Goal: Task Accomplishment & Management: Manage account settings

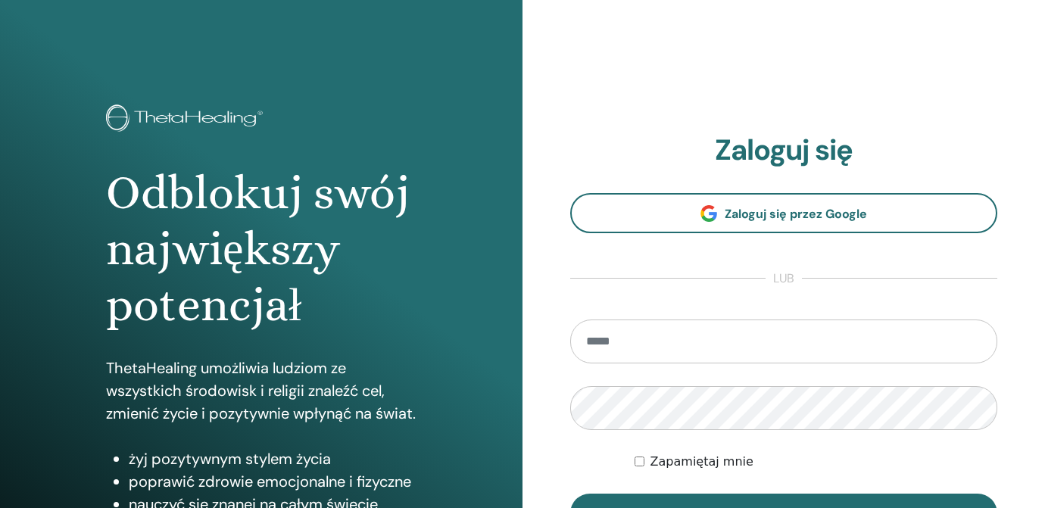
click at [731, 345] on input "email" at bounding box center [783, 342] width 427 height 44
type input "**********"
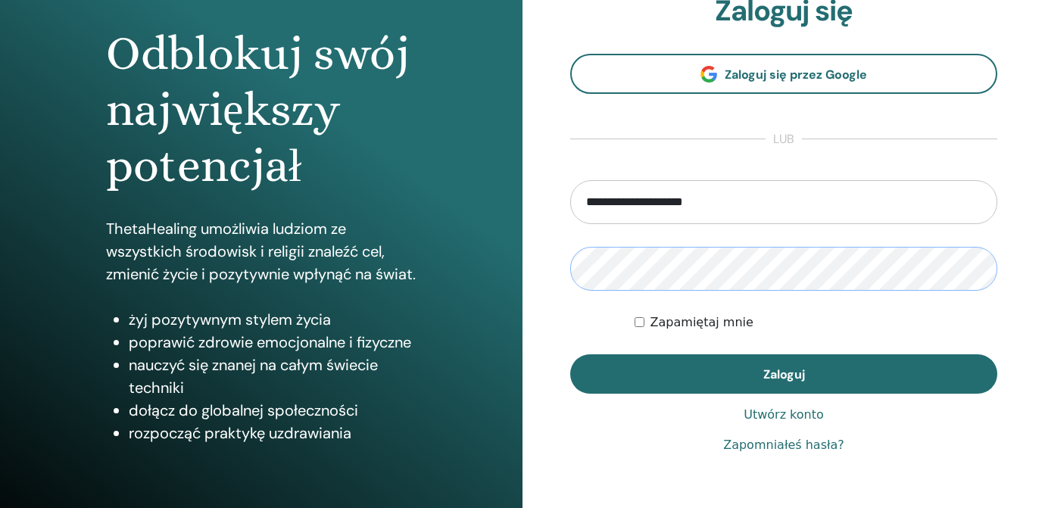
scroll to position [180, 0]
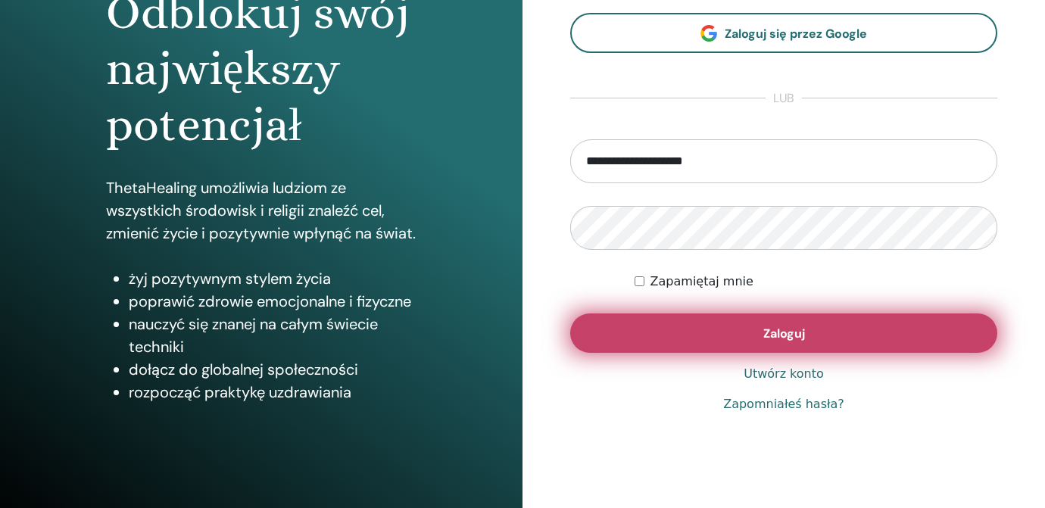
click at [766, 331] on span "Zaloguj" at bounding box center [784, 334] width 42 height 16
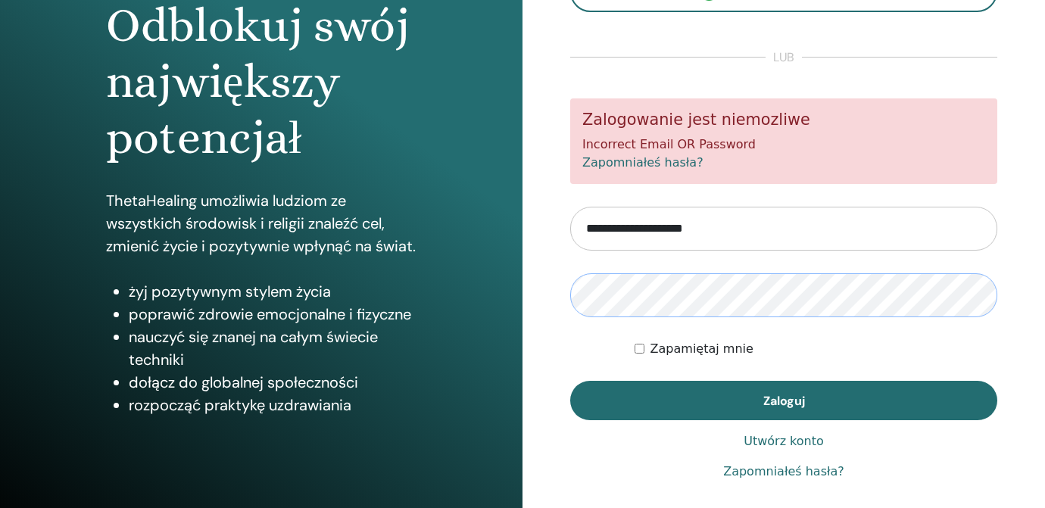
scroll to position [176, 0]
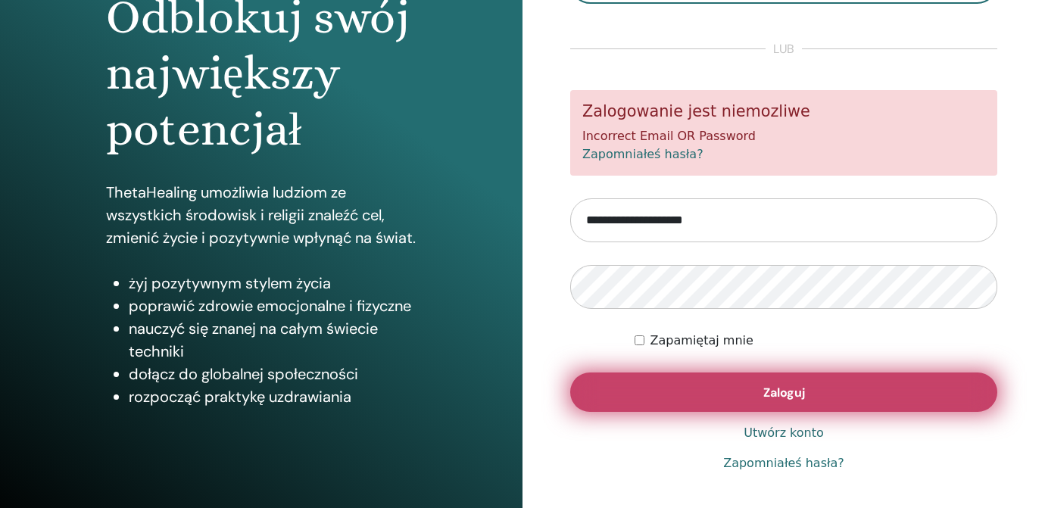
click at [730, 387] on button "Zaloguj" at bounding box center [783, 392] width 427 height 39
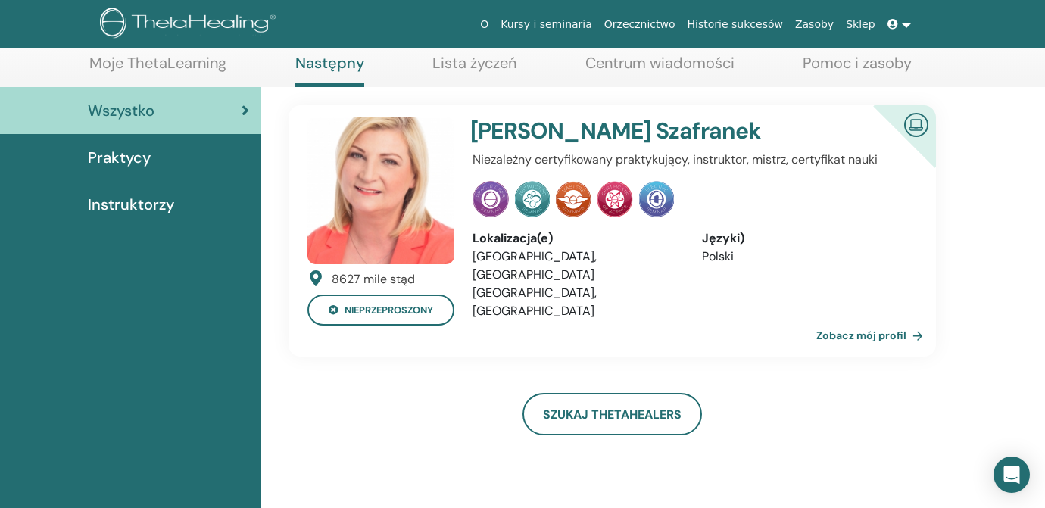
scroll to position [81, 0]
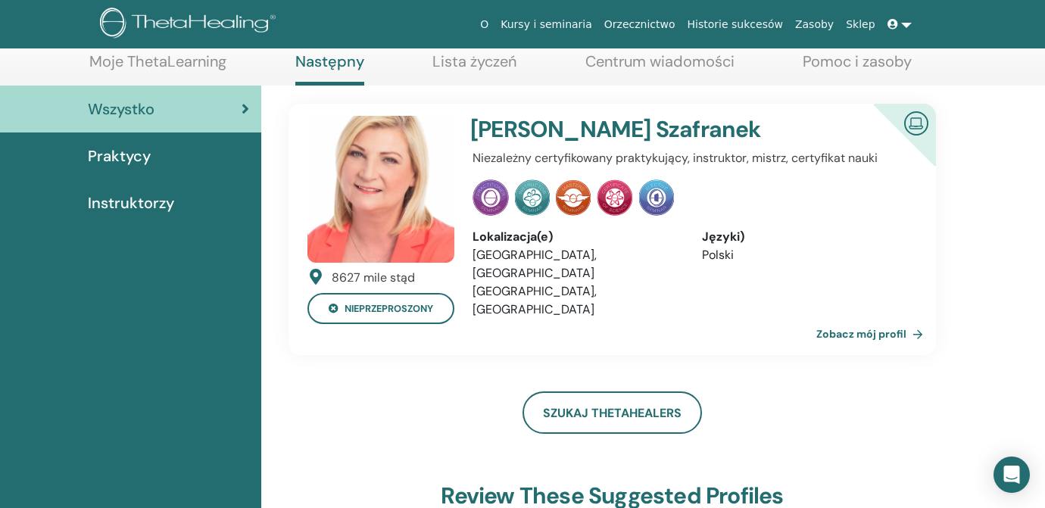
click at [877, 330] on link "Zobacz mój profil" at bounding box center [872, 334] width 113 height 30
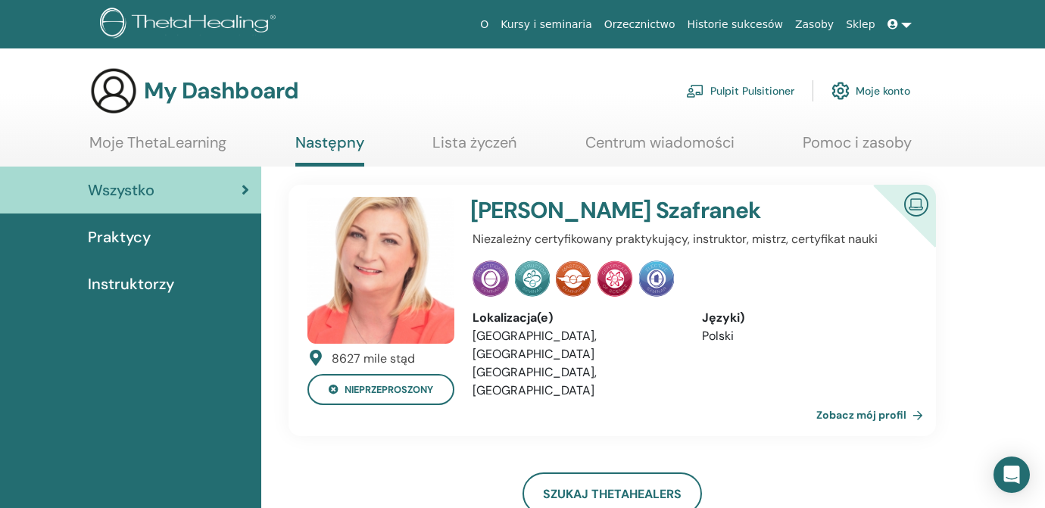
scroll to position [81, 0]
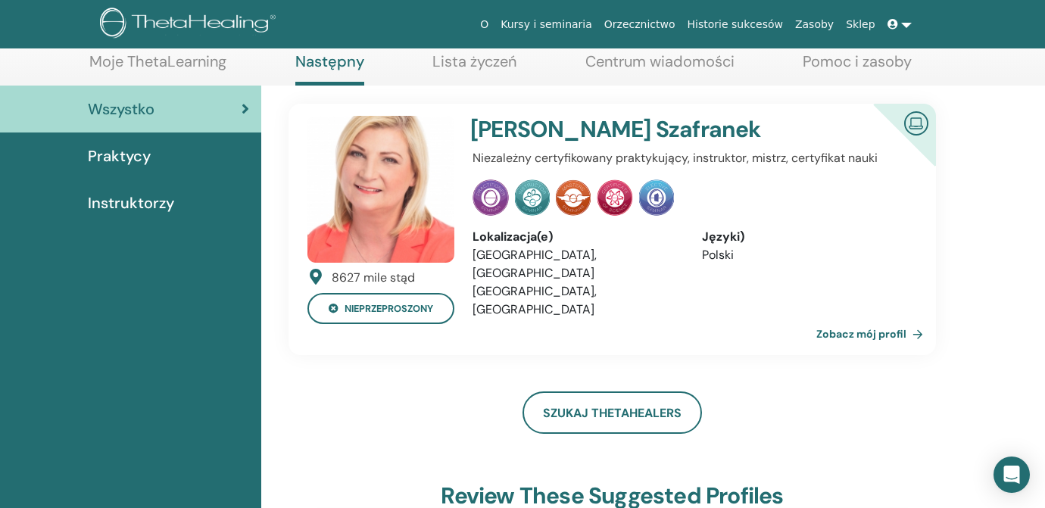
click at [655, 23] on link "Orzecznictwo" at bounding box center [639, 25] width 83 height 28
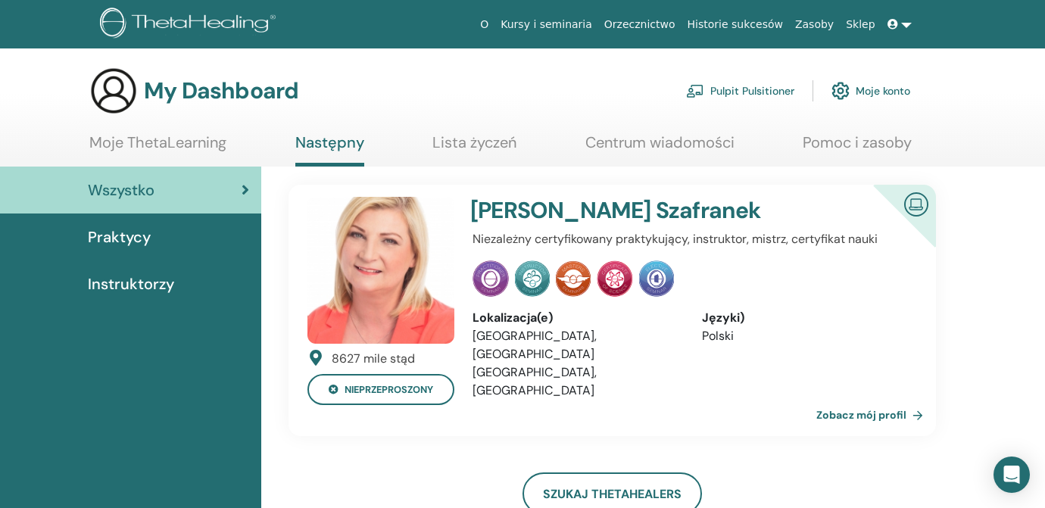
scroll to position [81, 0]
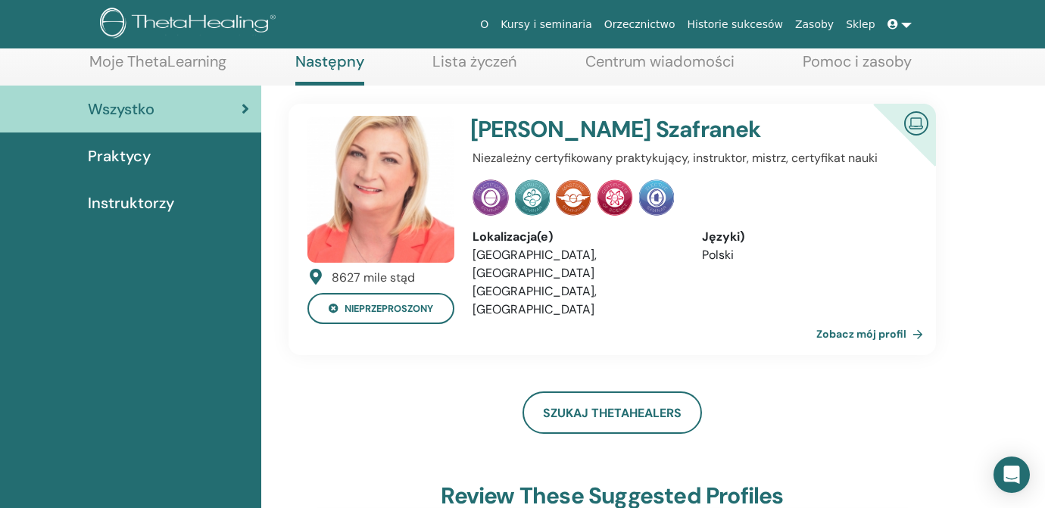
click at [911, 23] on link at bounding box center [899, 25] width 36 height 28
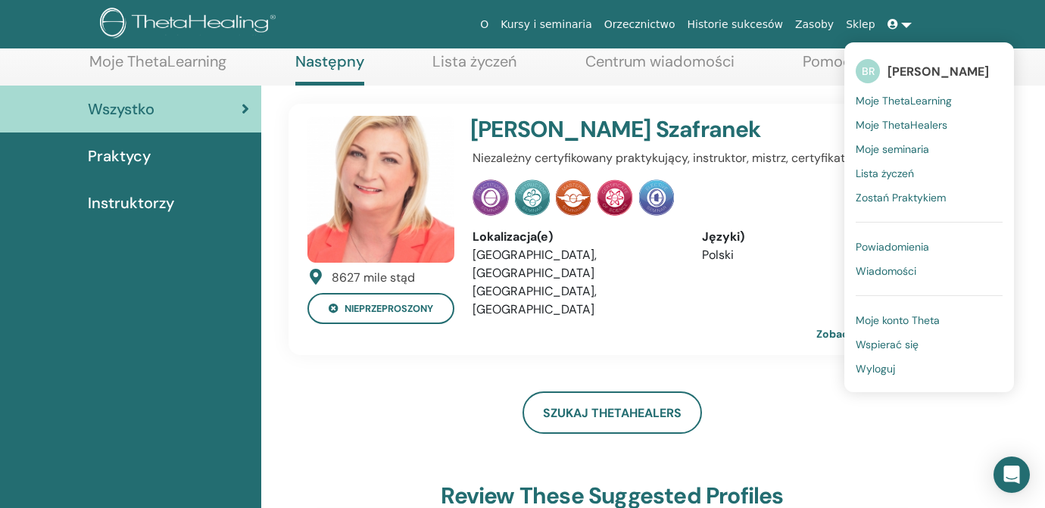
click at [909, 320] on span "Moje konto Theta" at bounding box center [898, 320] width 84 height 14
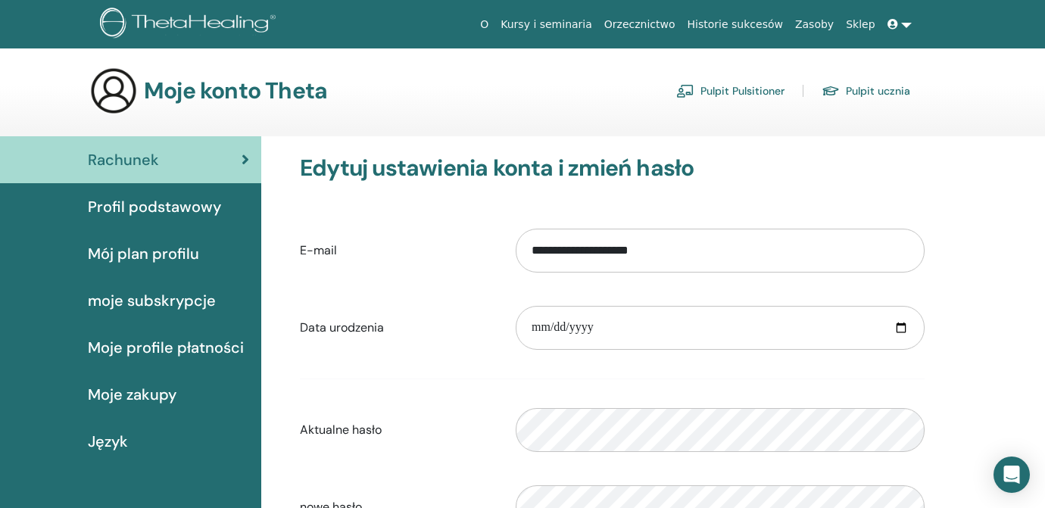
click at [906, 23] on link at bounding box center [899, 25] width 36 height 28
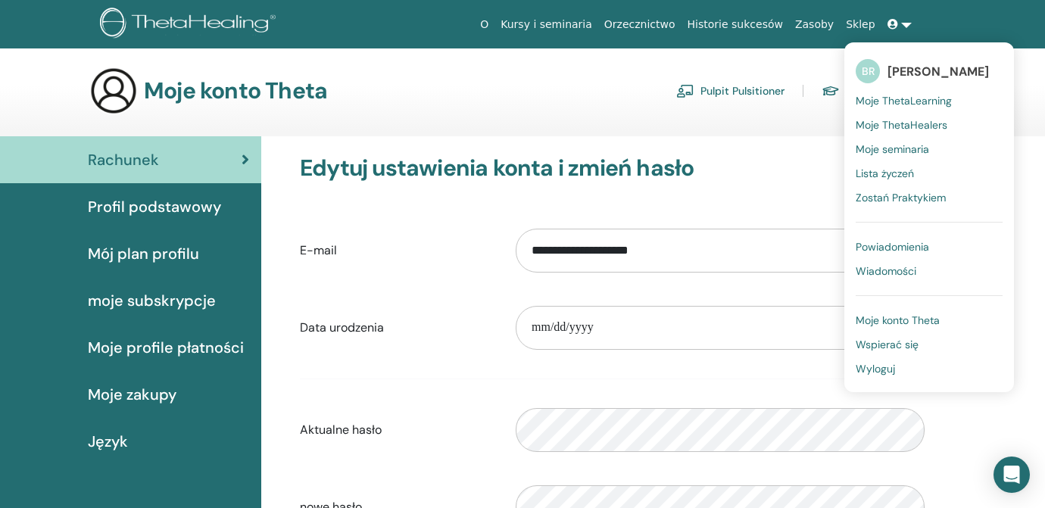
click at [887, 124] on span "Moje ThetaHealers" at bounding box center [902, 125] width 92 height 14
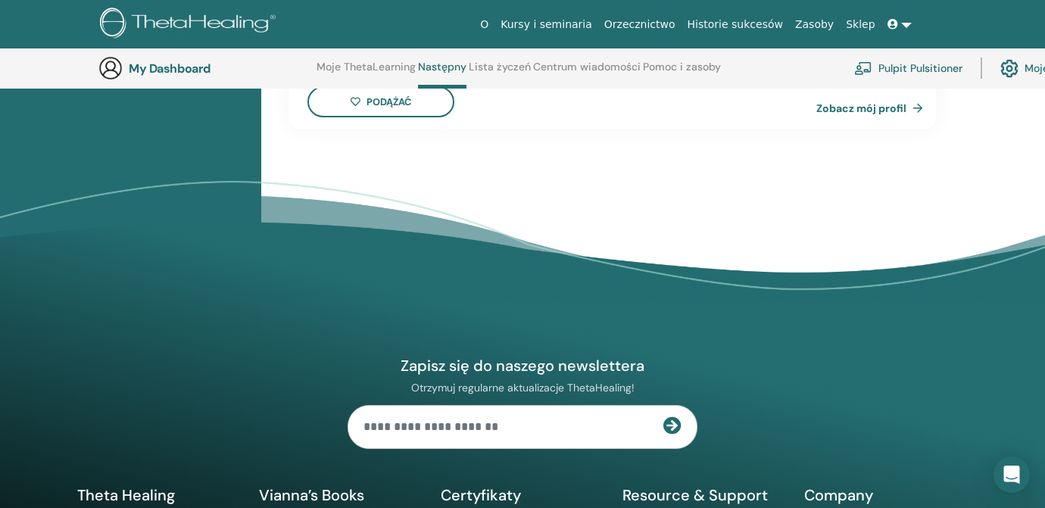
scroll to position [1420, 0]
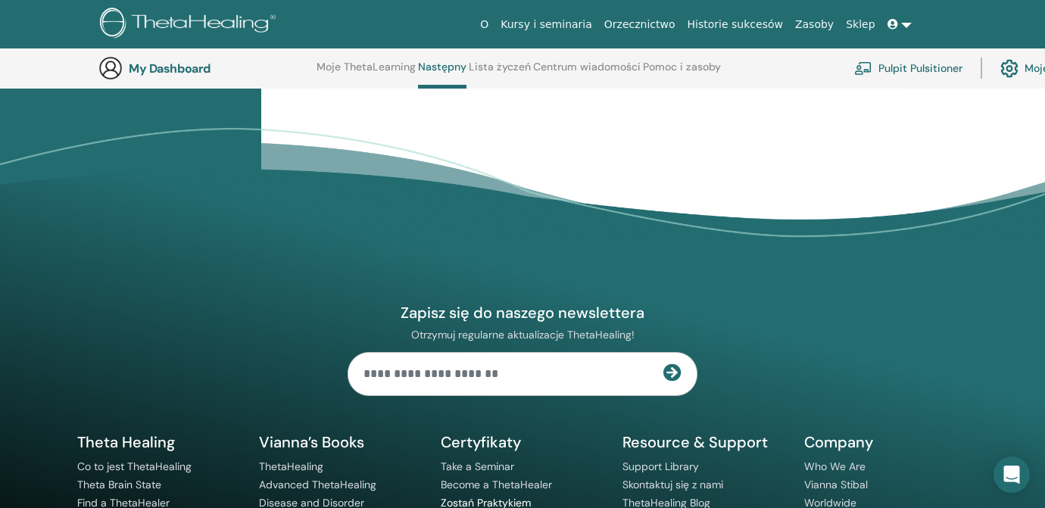
click at [469, 496] on link "Zostań Praktykiem" at bounding box center [486, 503] width 90 height 14
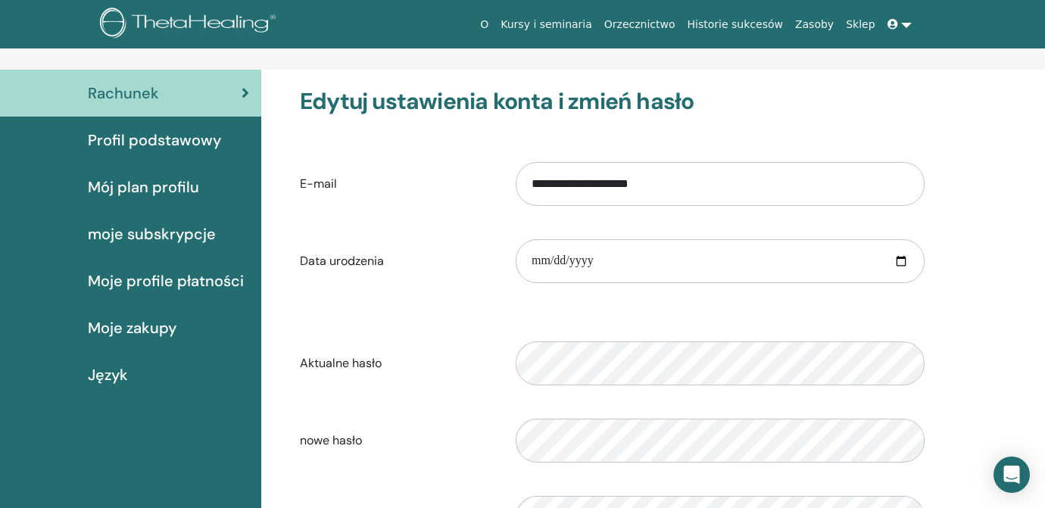
scroll to position [66, 0]
click at [136, 139] on span "Profil podstawowy" at bounding box center [154, 140] width 133 height 23
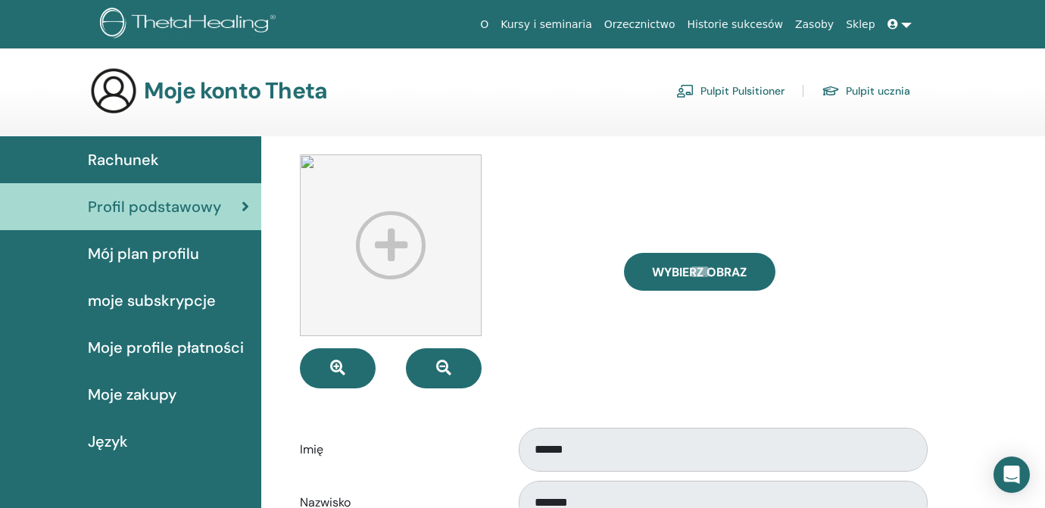
click at [861, 92] on link "Pulpit ucznia" at bounding box center [866, 91] width 89 height 24
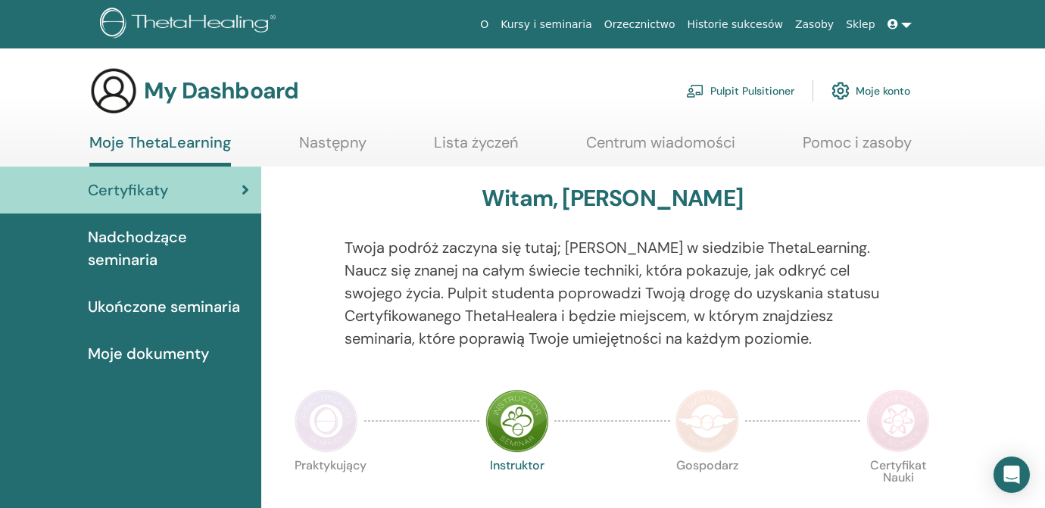
click at [322, 423] on img at bounding box center [327, 421] width 64 height 64
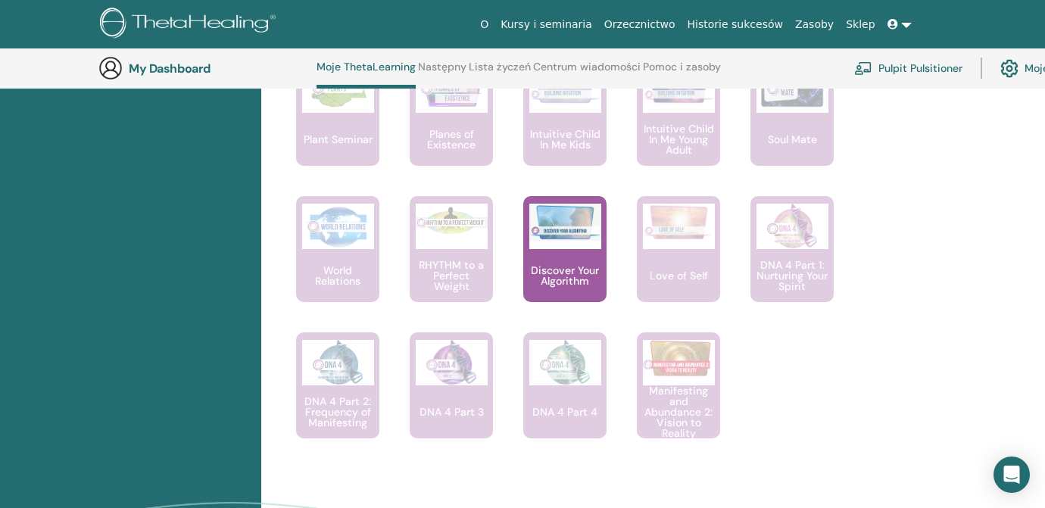
scroll to position [1227, 0]
click at [1034, 67] on link "Moje konto" at bounding box center [1039, 67] width 79 height 33
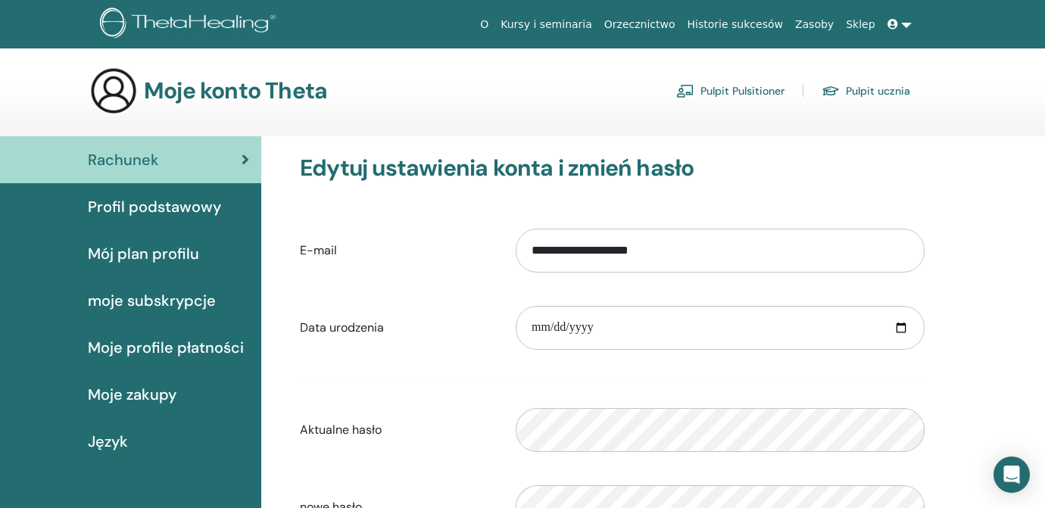
click at [903, 23] on link at bounding box center [899, 25] width 36 height 28
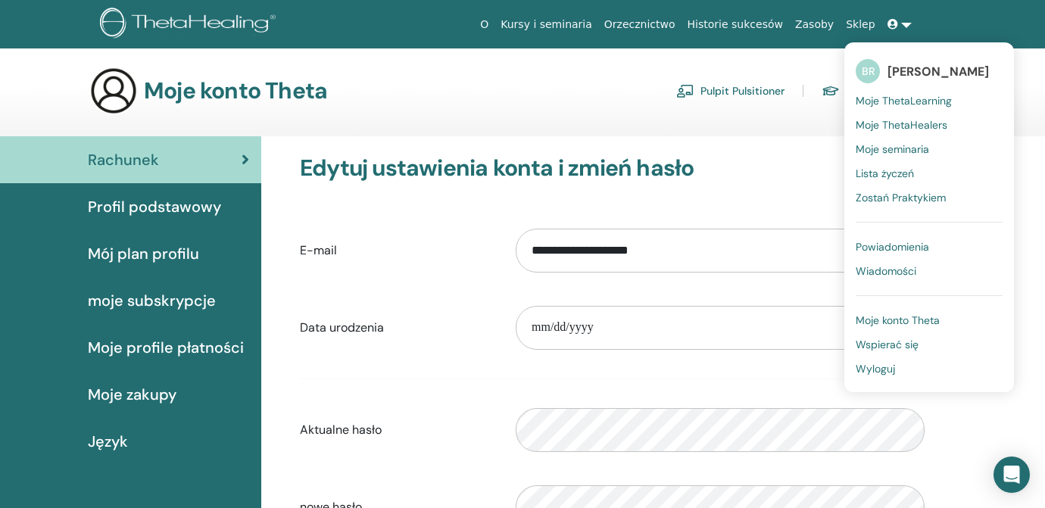
click at [892, 247] on span "Powiadomienia" at bounding box center [892, 247] width 73 height 14
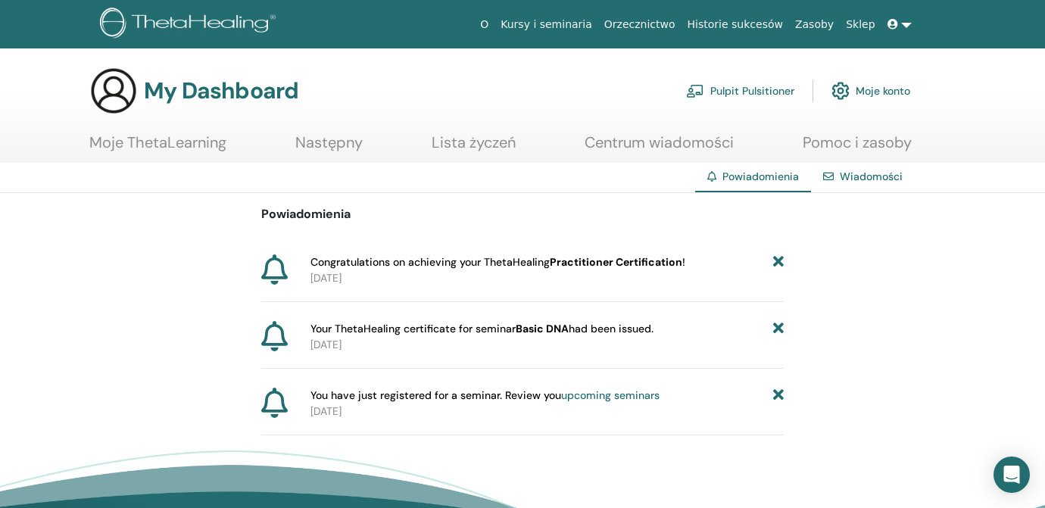
drag, startPoint x: 309, startPoint y: 258, endPoint x: 702, endPoint y: 260, distance: 393.0
click at [709, 258] on div "Congratulations on achieving your ThetaHealing Practitioner Certification ! [DA…" at bounding box center [543, 270] width 479 height 32
copy span "Congratulations on achieving your ThetaHealing Practitioner Certification !"
click at [757, 91] on link "Pulpit Pulsitioner" at bounding box center [740, 90] width 108 height 33
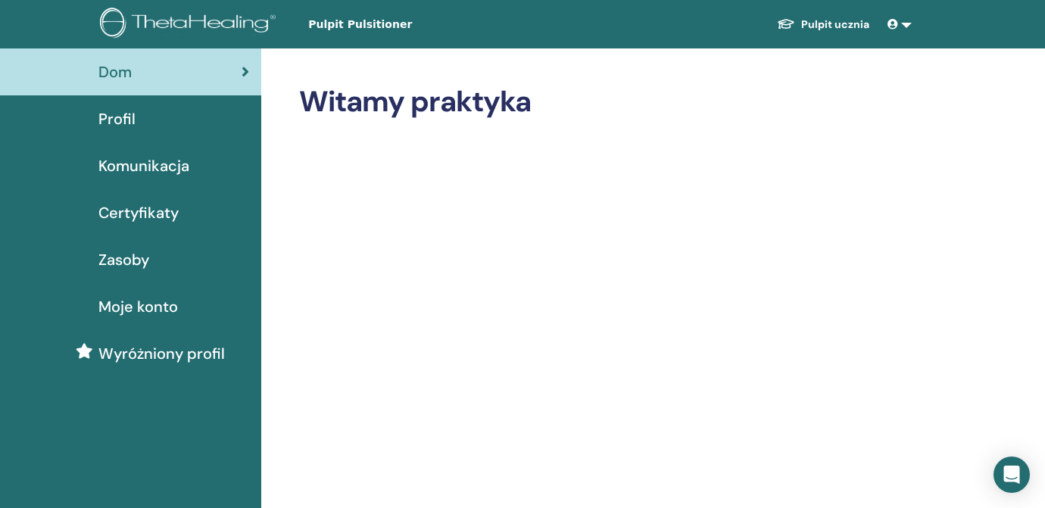
click at [822, 27] on link "Pulpit ucznia" at bounding box center [823, 25] width 117 height 28
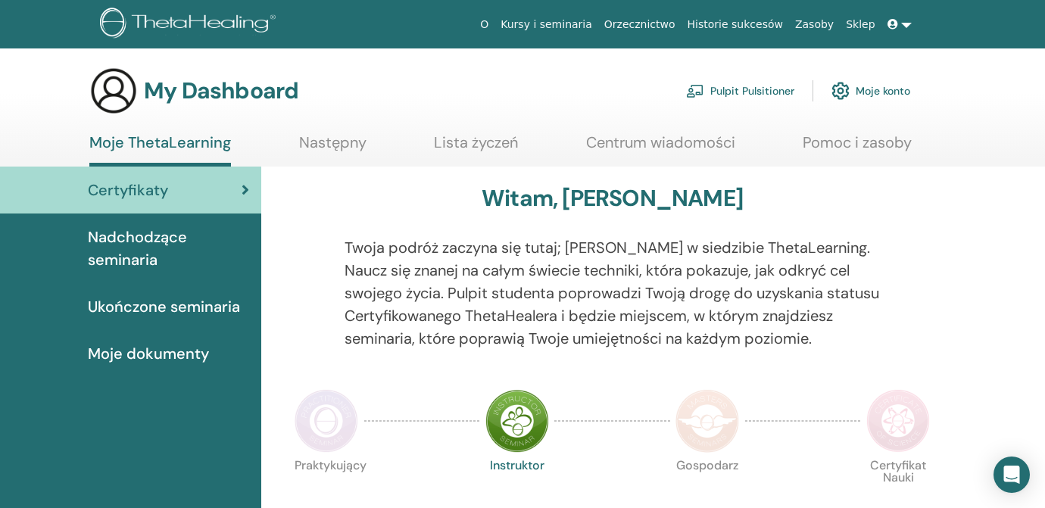
click at [859, 91] on link "Moje konto" at bounding box center [870, 90] width 79 height 33
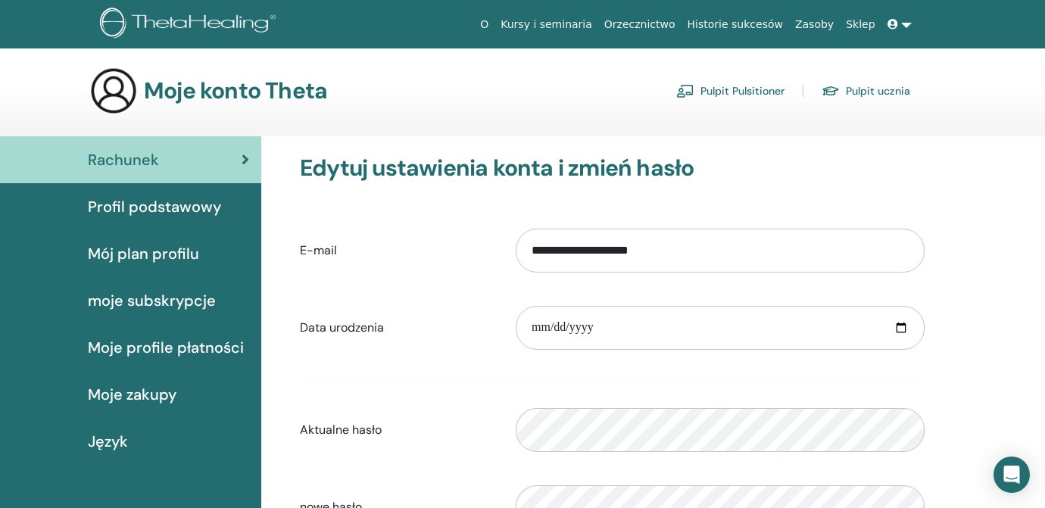
click at [138, 210] on span "Profil podstawowy" at bounding box center [154, 206] width 133 height 23
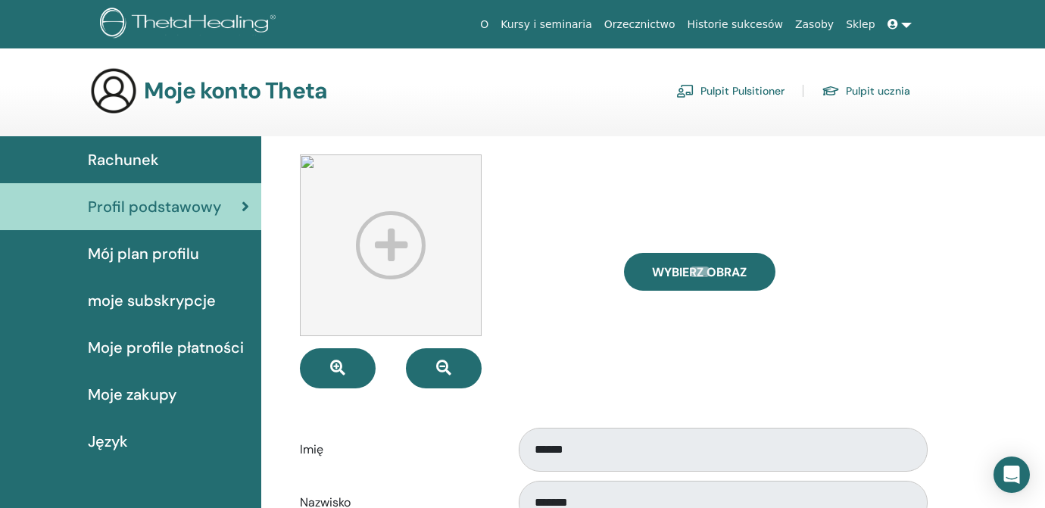
click at [142, 252] on span "Mój plan profilu" at bounding box center [143, 253] width 111 height 23
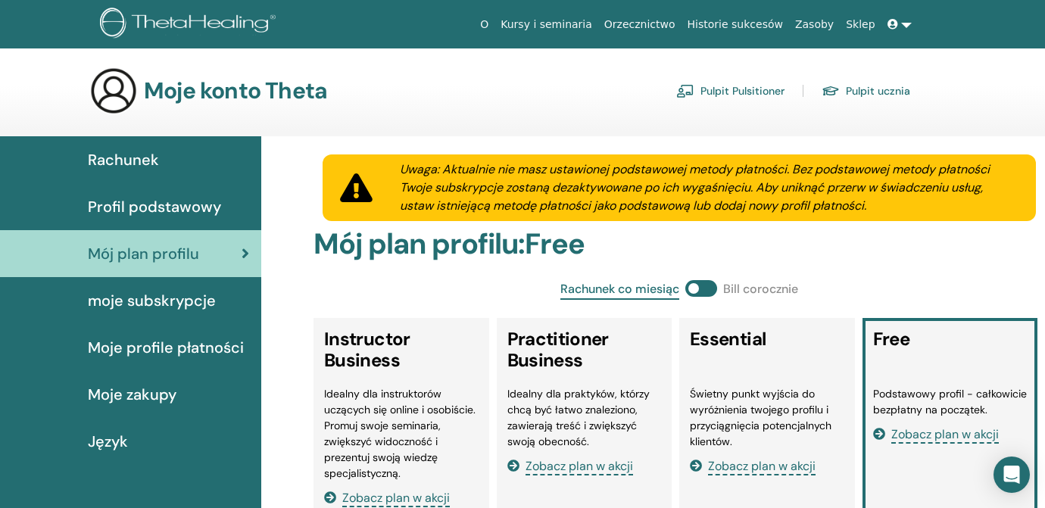
click at [533, 87] on div "Moje konto Theta Pulpit Pulsitioner Pulpit ucznia" at bounding box center [499, 91] width 821 height 48
click at [570, 23] on link "Kursy i seminaria" at bounding box center [546, 25] width 104 height 28
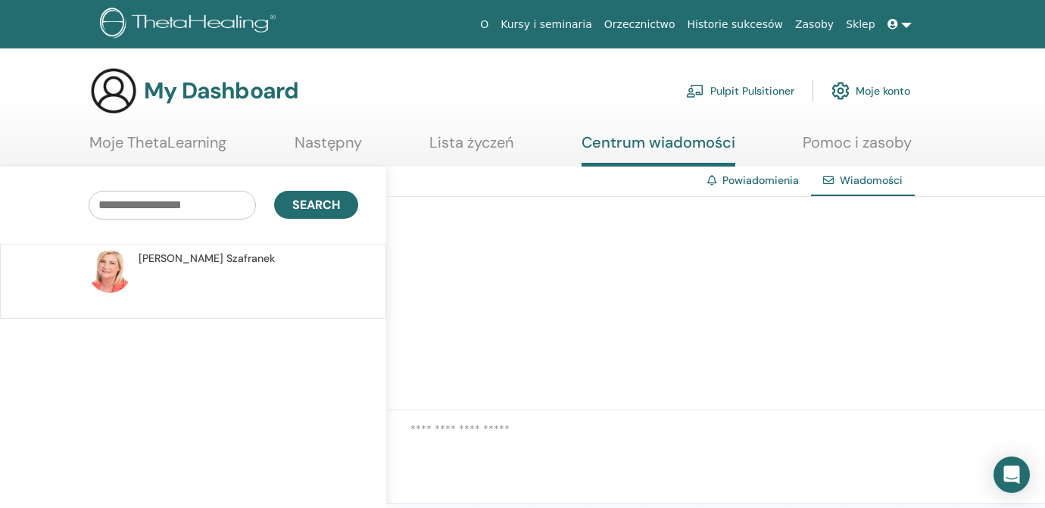
click at [665, 141] on link "Centrum wiadomości" at bounding box center [659, 149] width 154 height 33
click at [752, 182] on link "Powiadomienia" at bounding box center [760, 180] width 76 height 14
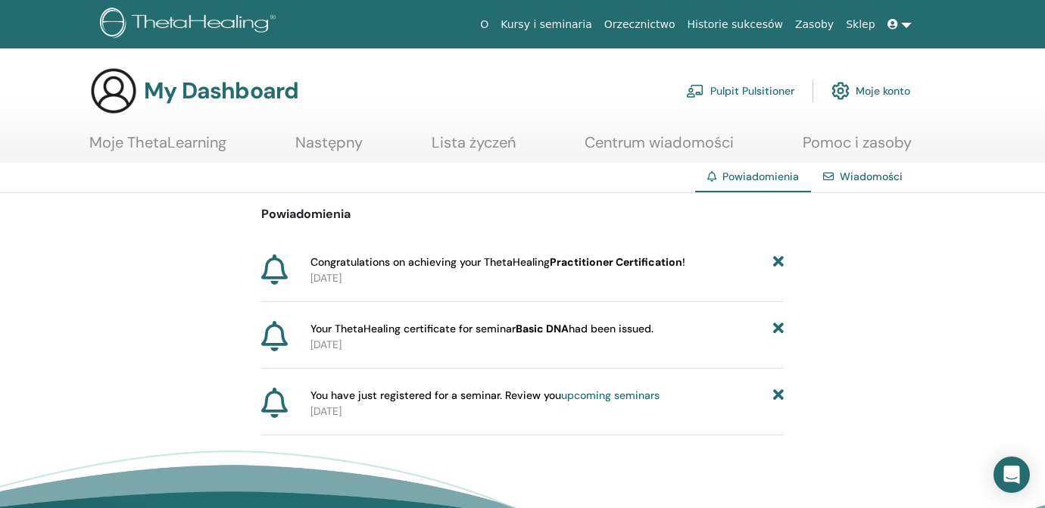
click at [872, 176] on link "Wiadomości" at bounding box center [871, 177] width 63 height 14
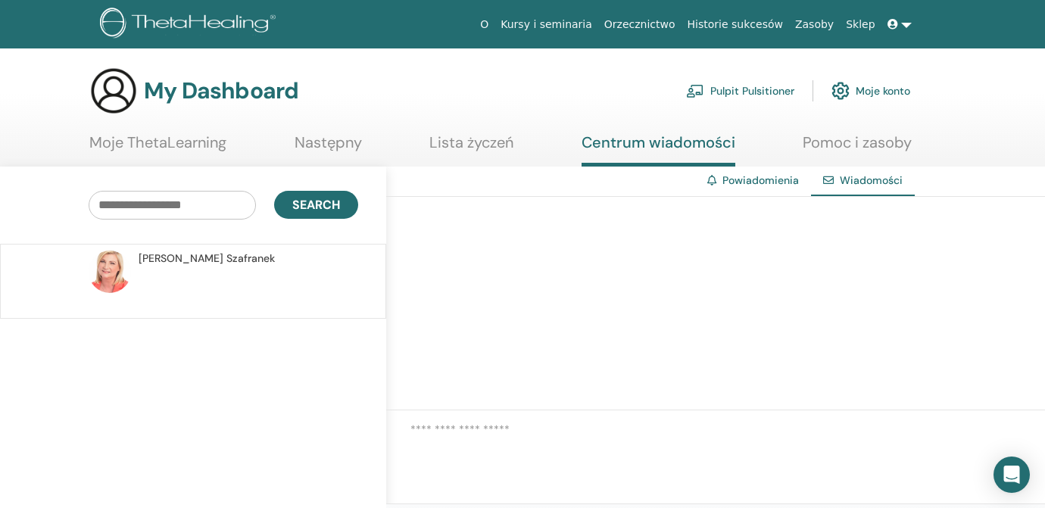
click at [139, 142] on link "Moje ThetaLearning" at bounding box center [157, 148] width 137 height 30
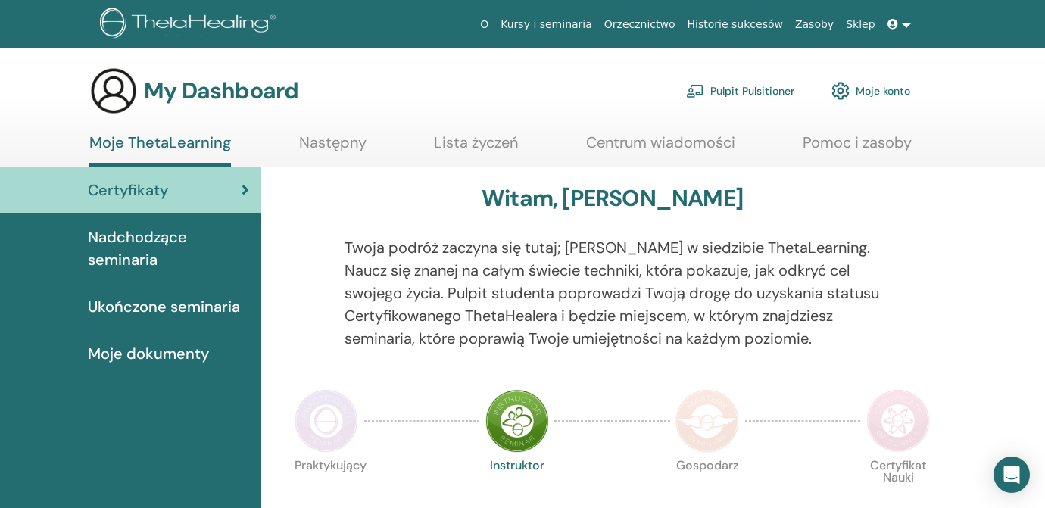
click at [144, 188] on span "Certyfikaty" at bounding box center [128, 190] width 80 height 23
click at [898, 425] on img at bounding box center [898, 421] width 64 height 64
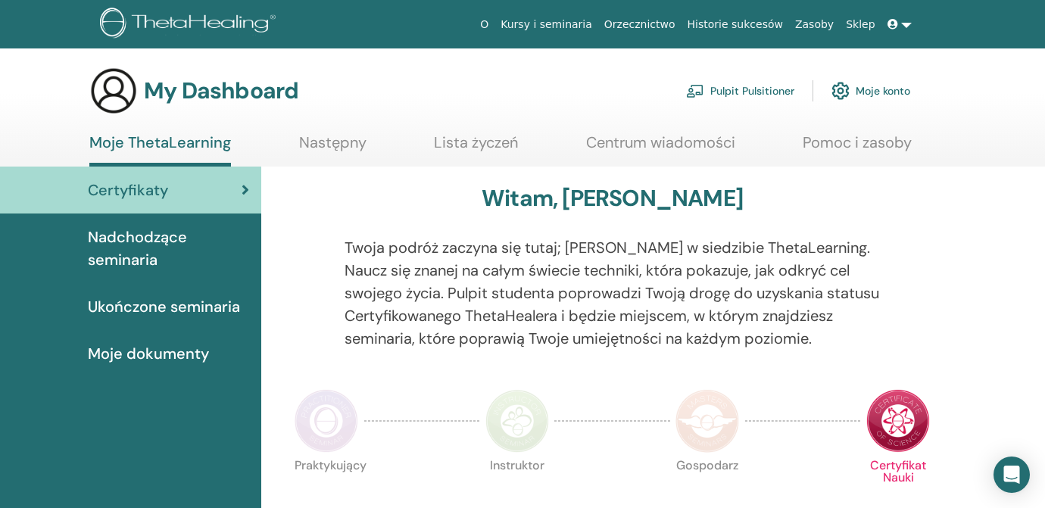
click at [900, 424] on img at bounding box center [898, 421] width 64 height 64
click at [248, 192] on icon at bounding box center [246, 189] width 8 height 15
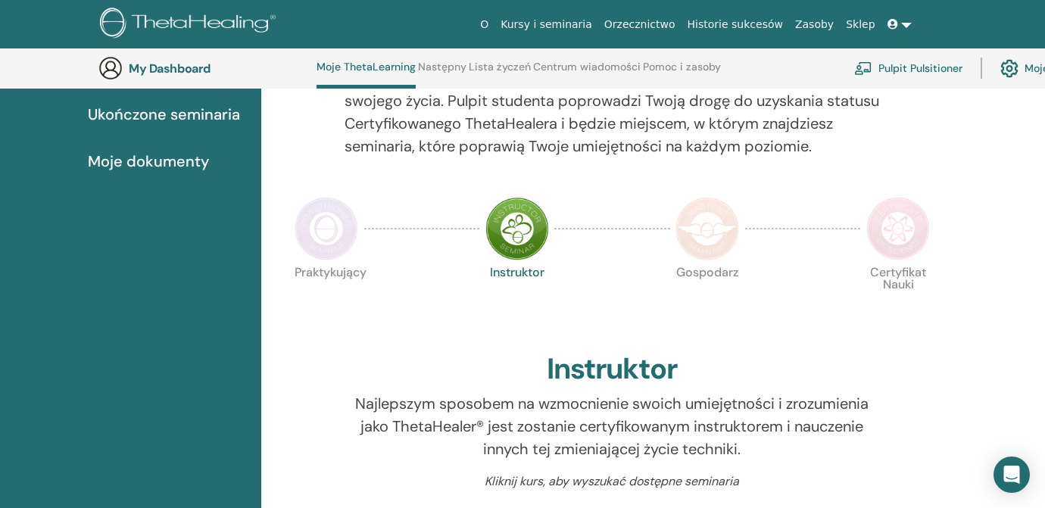
scroll to position [205, 0]
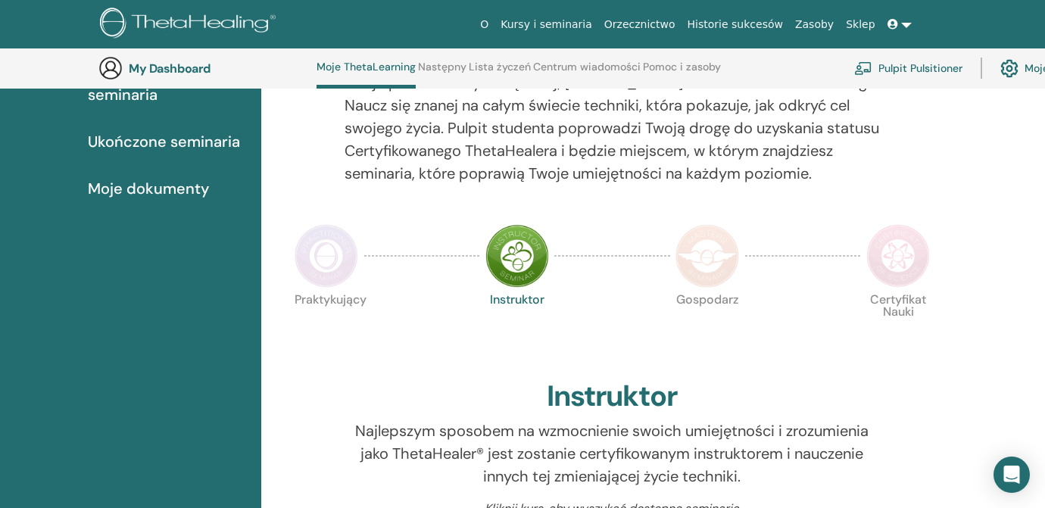
click at [903, 261] on img at bounding box center [898, 256] width 64 height 64
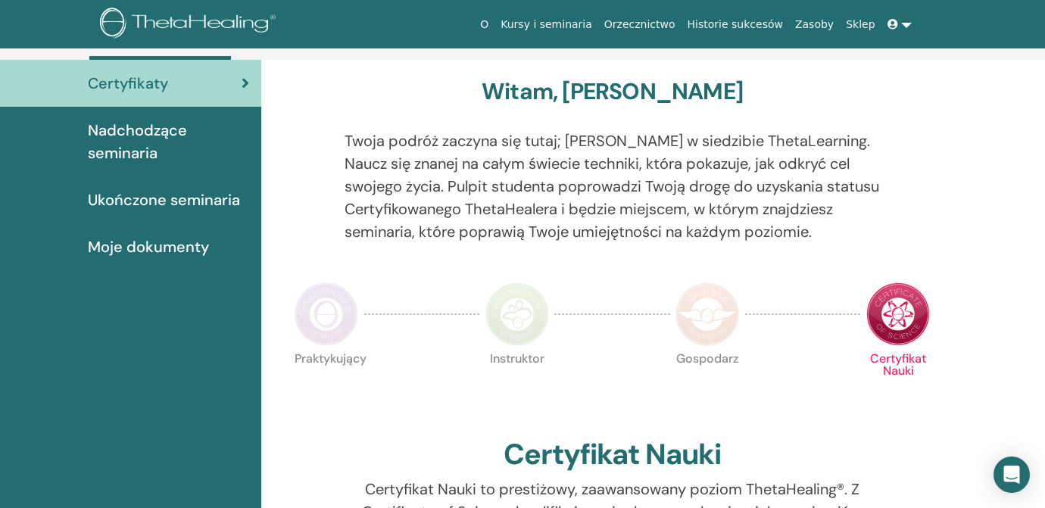
scroll to position [64, 0]
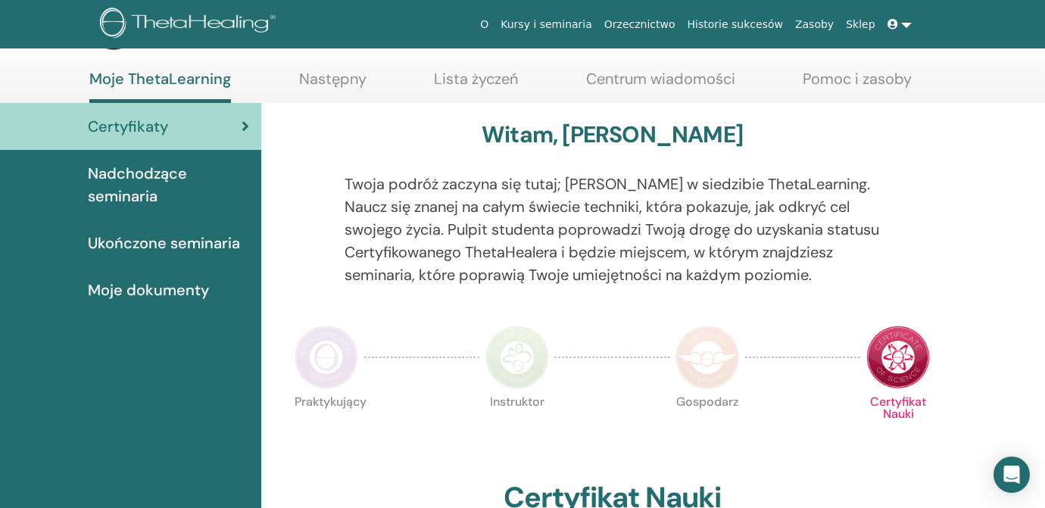
click at [323, 352] on img at bounding box center [327, 358] width 64 height 64
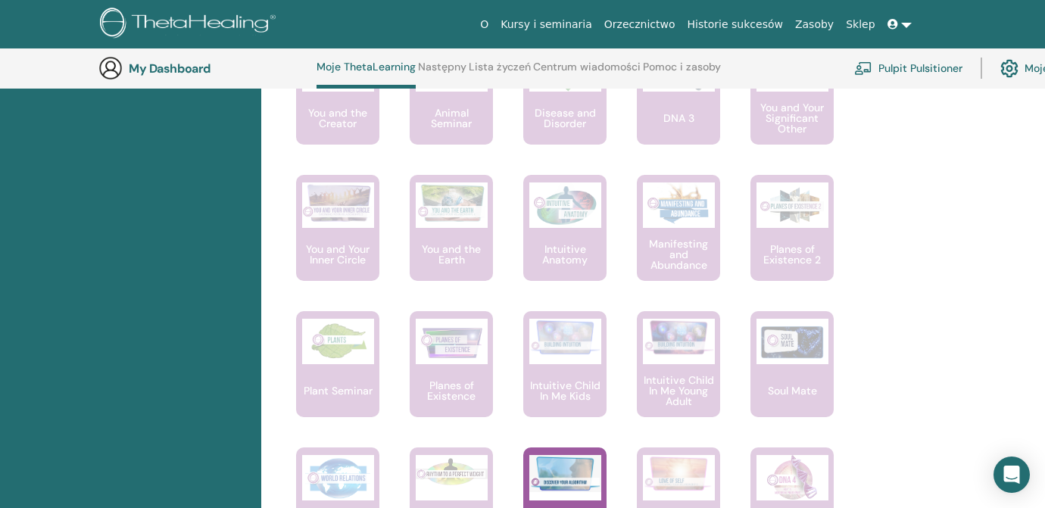
scroll to position [980, 0]
